Goal: Task Accomplishment & Management: Use online tool/utility

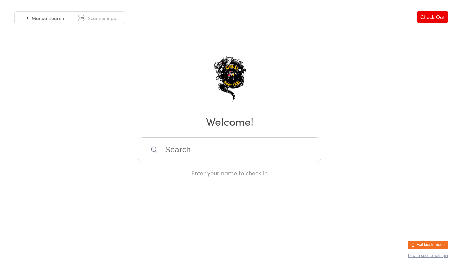
click at [206, 153] on input "search" at bounding box center [230, 149] width 184 height 25
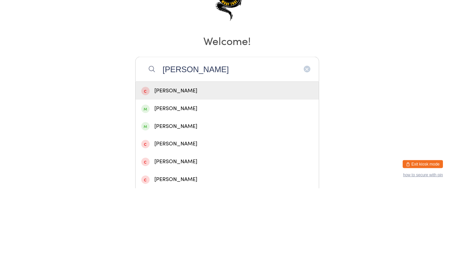
click at [247, 152] on input "huseyin jasli" at bounding box center [227, 149] width 184 height 25
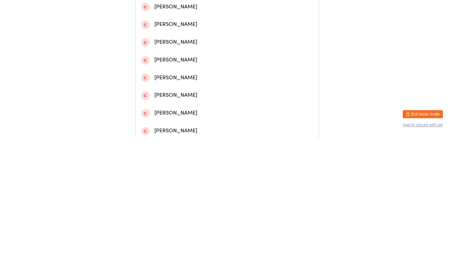
scroll to position [160, 0]
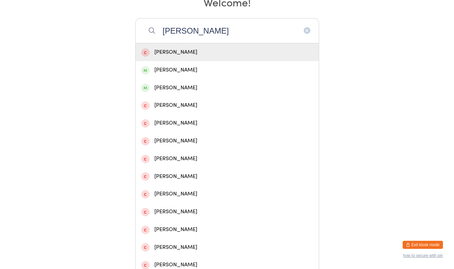
click at [302, 27] on input "huseyin jasli" at bounding box center [227, 30] width 184 height 25
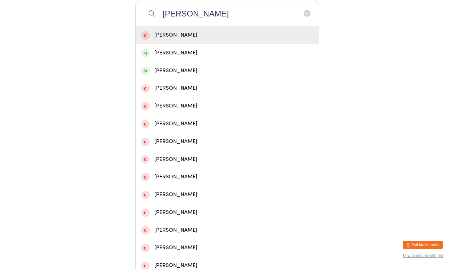
scroll to position [137, 0]
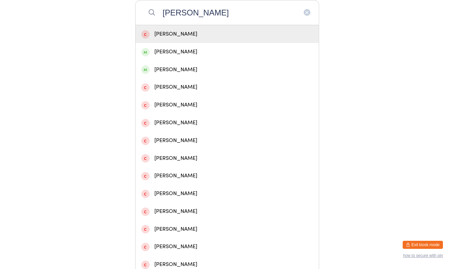
type input "huseyin jasli"
click at [307, 12] on icon "button" at bounding box center [306, 12] width 5 height 5
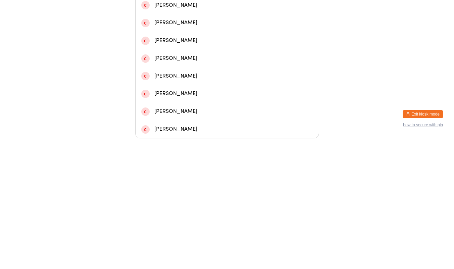
scroll to position [145, 0]
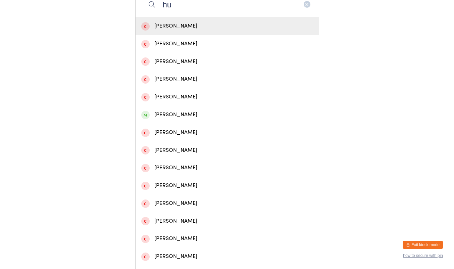
type input "h"
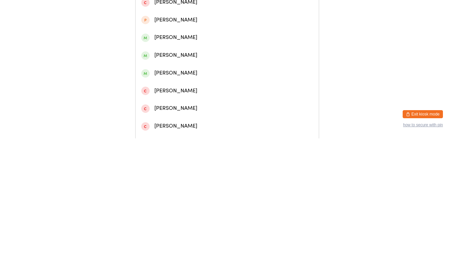
scroll to position [160, 0]
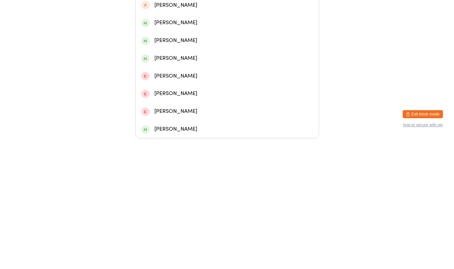
type input "jasl"
click at [217, 134] on div "Jason Naidu" at bounding box center [227, 135] width 172 height 9
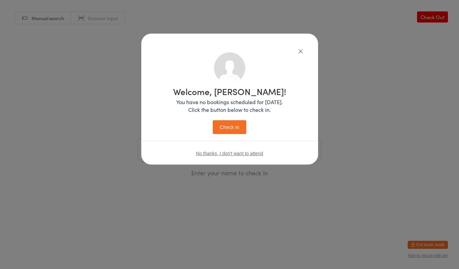
click at [314, 52] on div "Welcome, Jason! You have no bookings scheduled for today. Click the button belo…" at bounding box center [229, 99] width 177 height 131
click at [302, 51] on icon "button" at bounding box center [300, 50] width 7 height 7
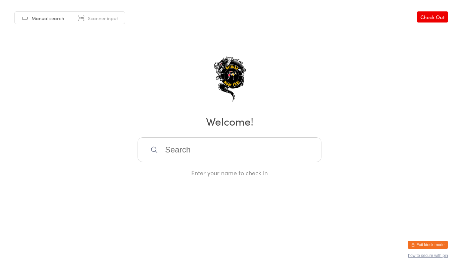
click at [202, 148] on input "search" at bounding box center [230, 149] width 184 height 25
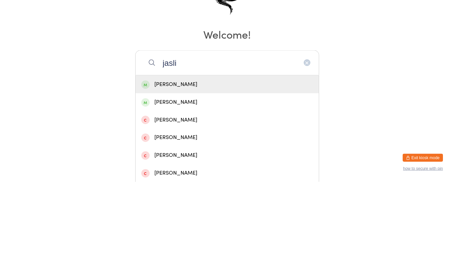
type input "jasli"
click at [305, 147] on icon "button" at bounding box center [306, 149] width 5 height 5
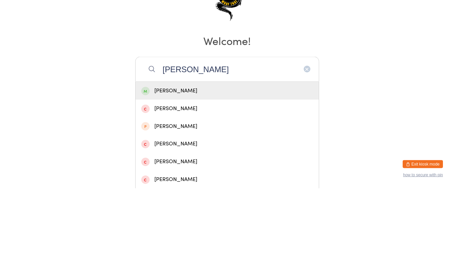
type input "fadi"
click at [190, 177] on div "Fadi Hajjar" at bounding box center [227, 171] width 183 height 18
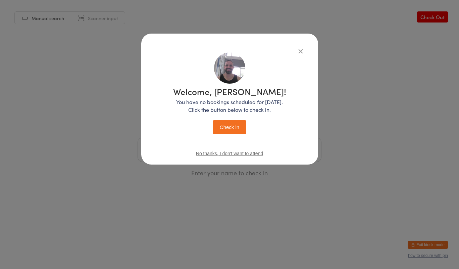
click at [229, 129] on button "Check in" at bounding box center [230, 127] width 34 height 14
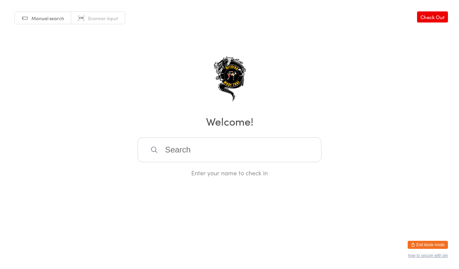
click at [187, 146] on input "search" at bounding box center [230, 149] width 184 height 25
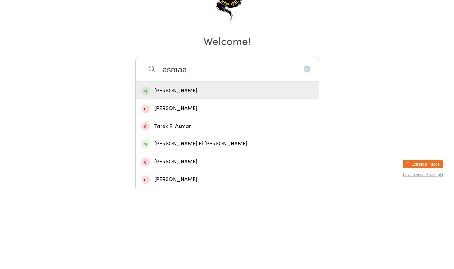
type input "asmaa"
click at [215, 169] on div "Asmaa Badawi" at bounding box center [227, 171] width 172 height 9
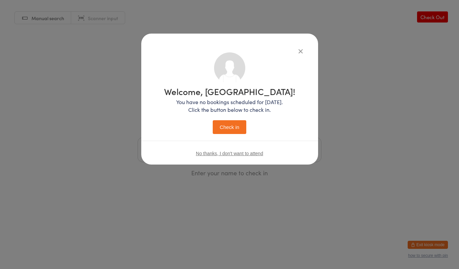
click at [230, 124] on button "Check in" at bounding box center [230, 127] width 34 height 14
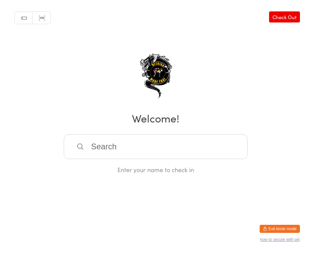
click at [226, 68] on div "Manual search Scanner input Check Out Welcome! Enter your name to check in" at bounding box center [155, 87] width 311 height 174
